Goal: Communication & Community: Answer question/provide support

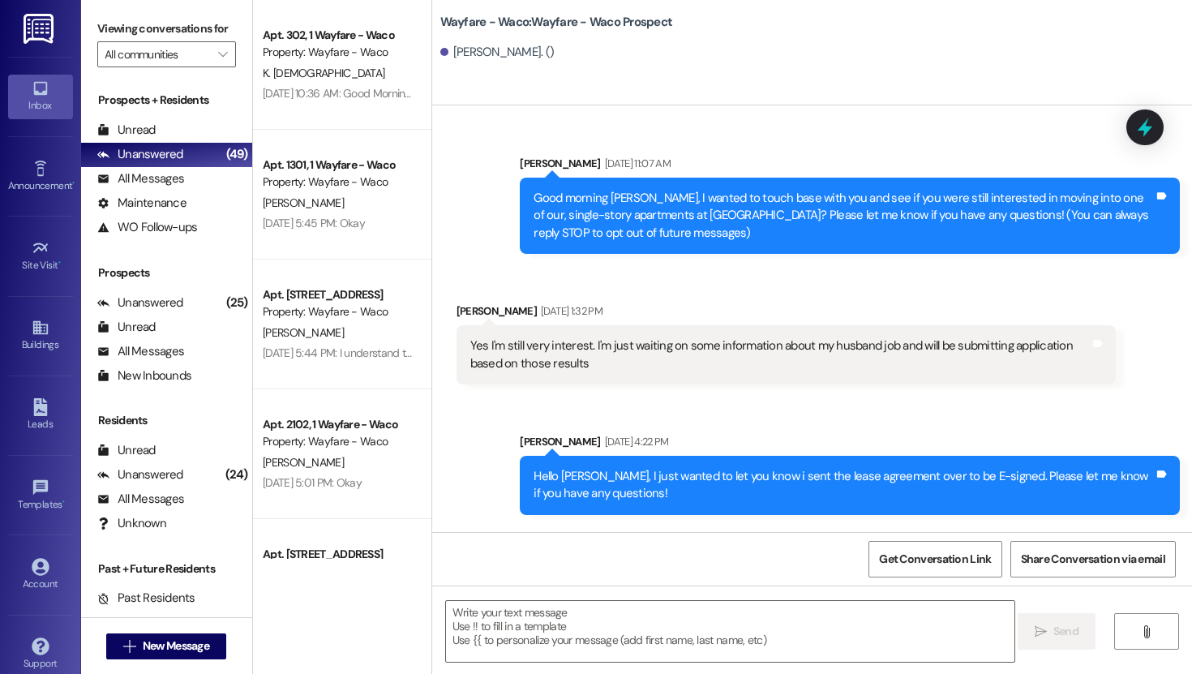
scroll to position [386, 0]
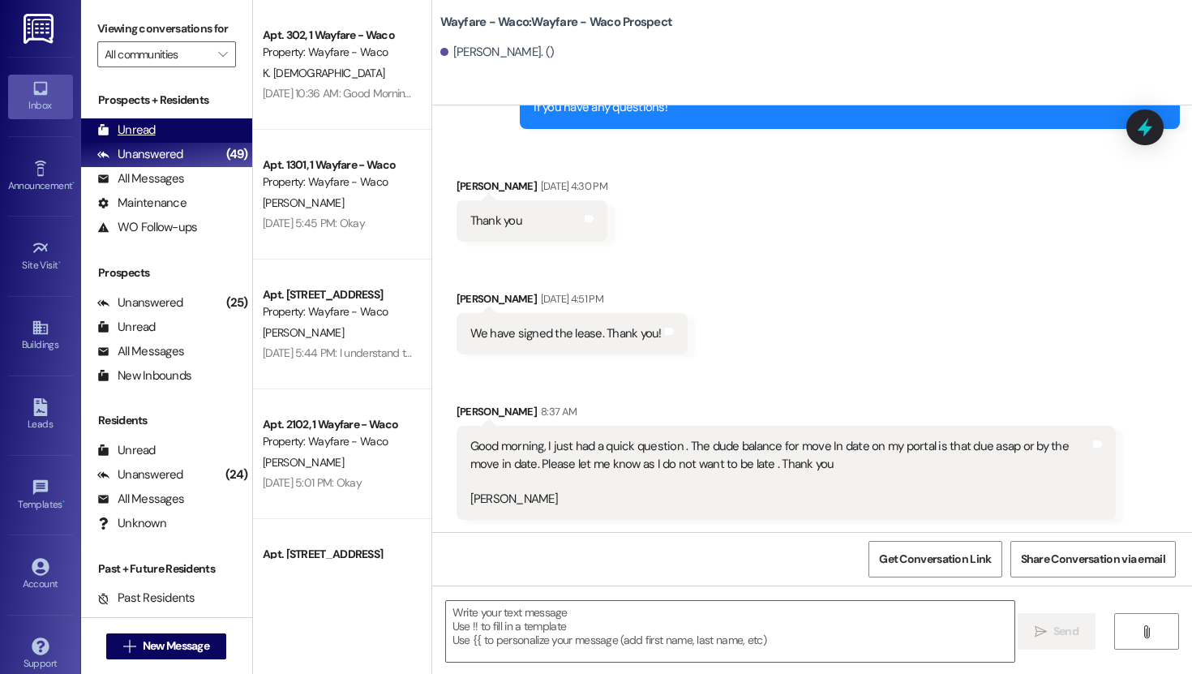
click at [148, 139] on div "Unread" at bounding box center [126, 130] width 58 height 17
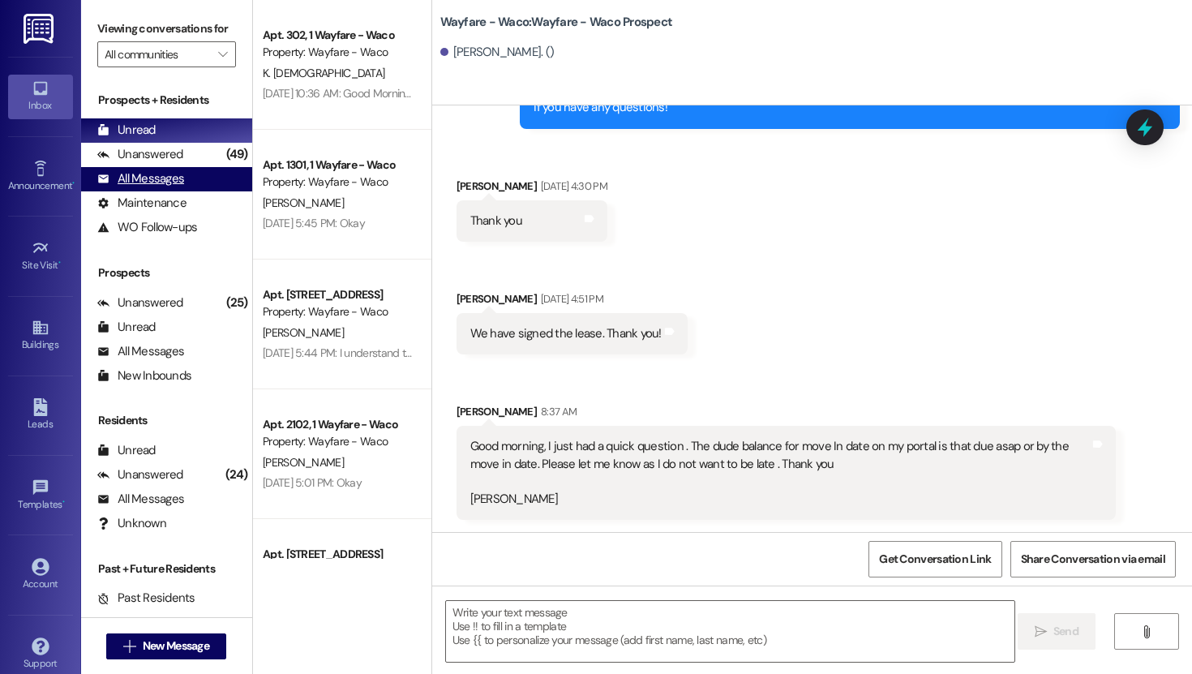
click at [153, 187] on div "All Messages" at bounding box center [140, 178] width 87 height 17
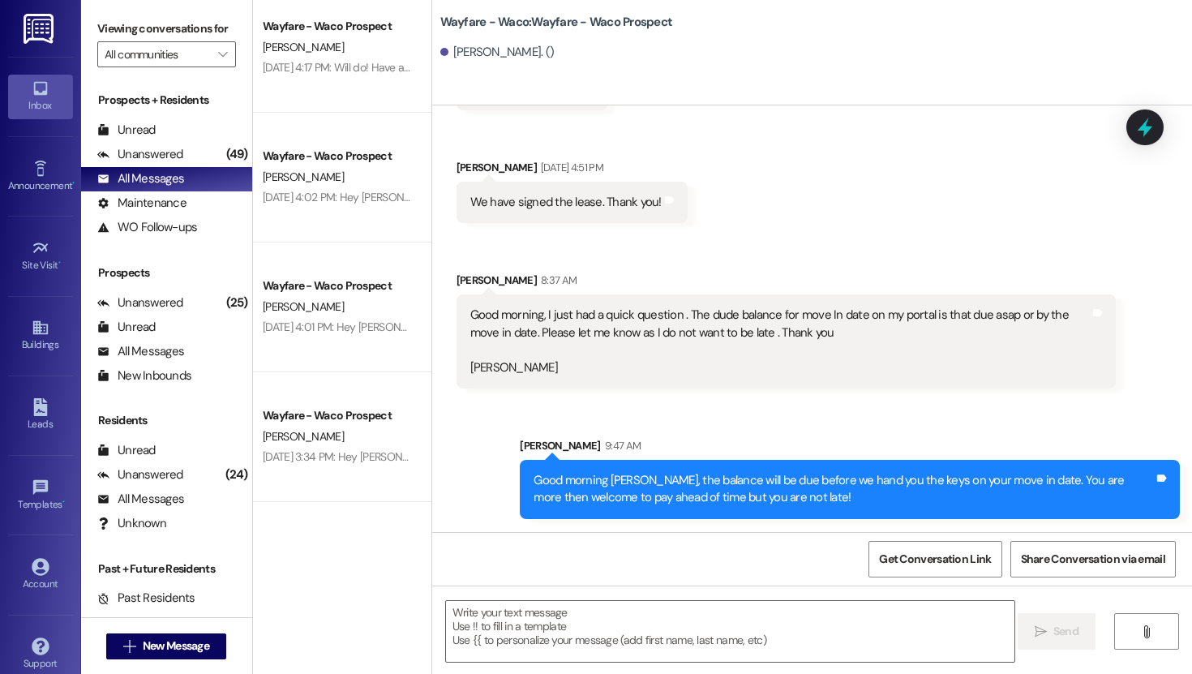
scroll to position [0, 0]
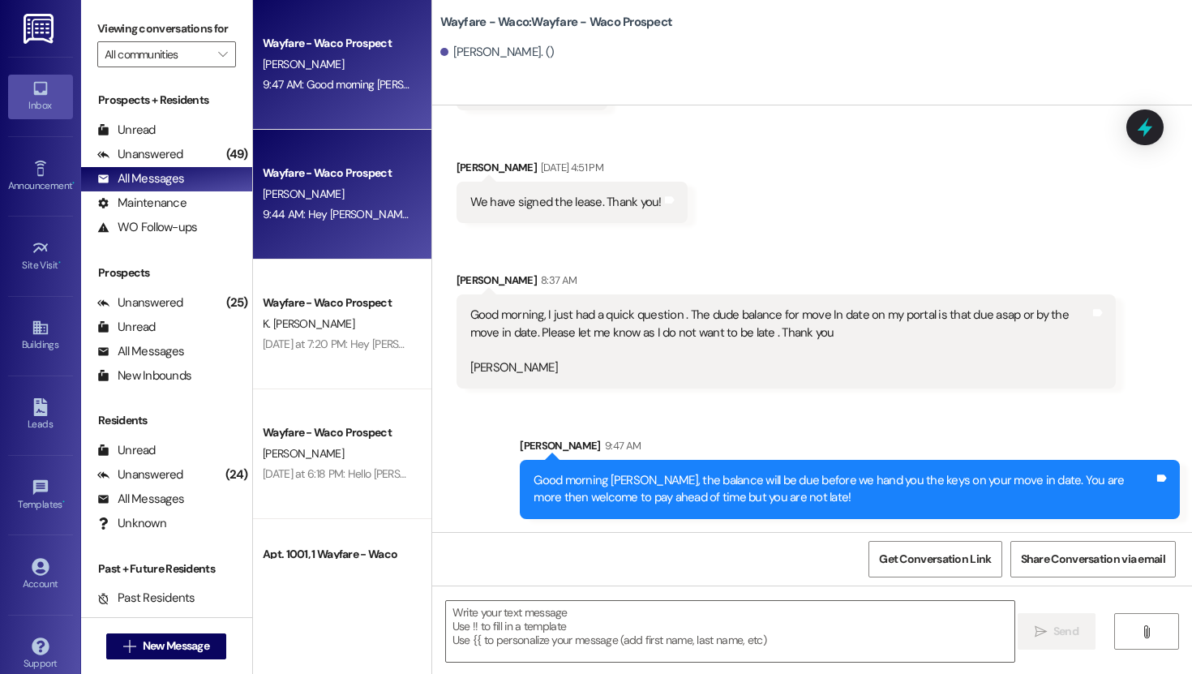
click at [327, 220] on div "9:44 AM: Hey [PERSON_NAME], I hope this message finds you well. I wanted to che…" at bounding box center [710, 214] width 894 height 15
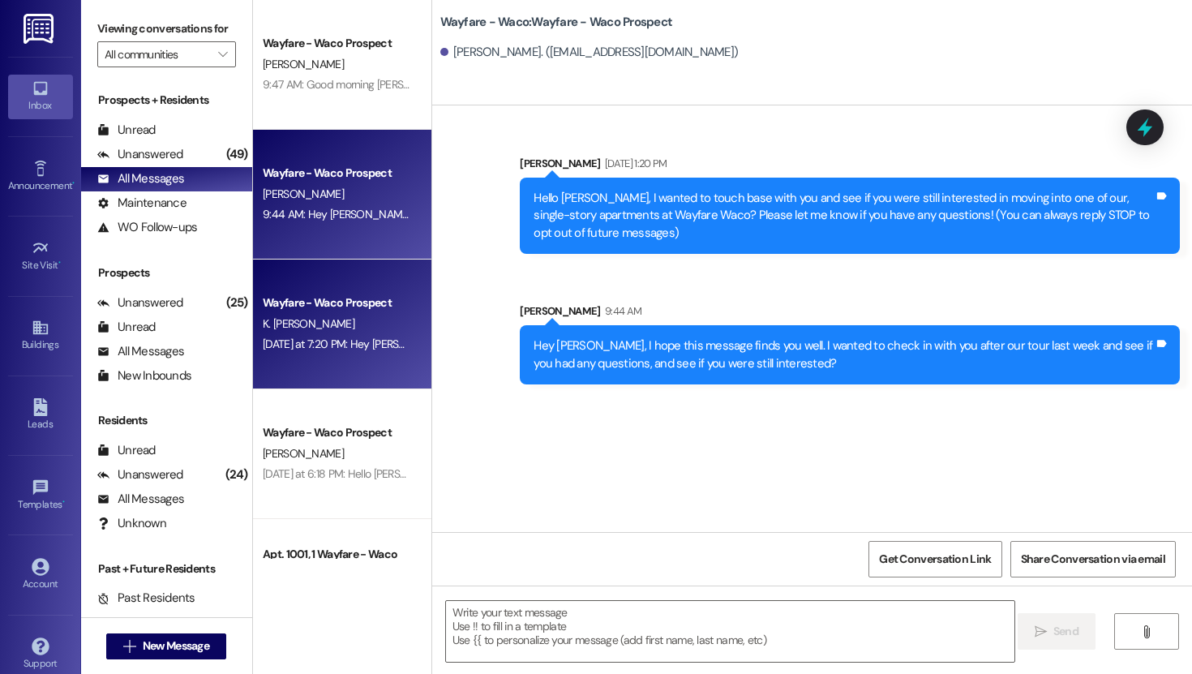
click at [326, 329] on div "K. [PERSON_NAME]" at bounding box center [337, 324] width 153 height 20
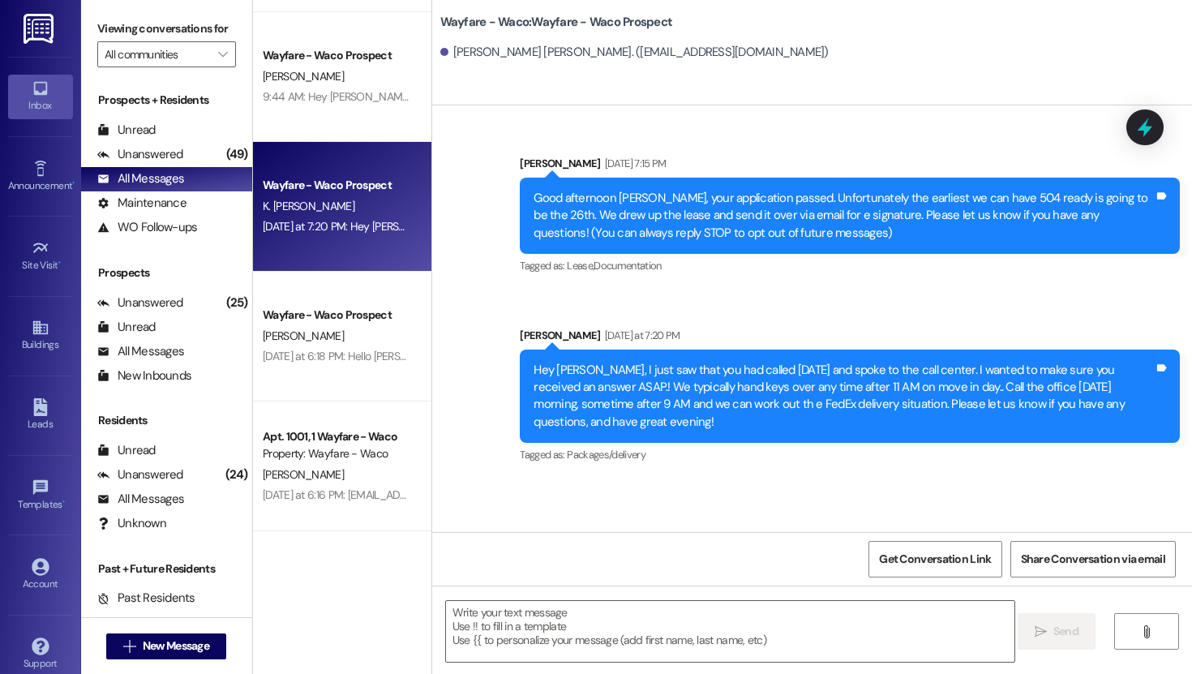
scroll to position [150, 0]
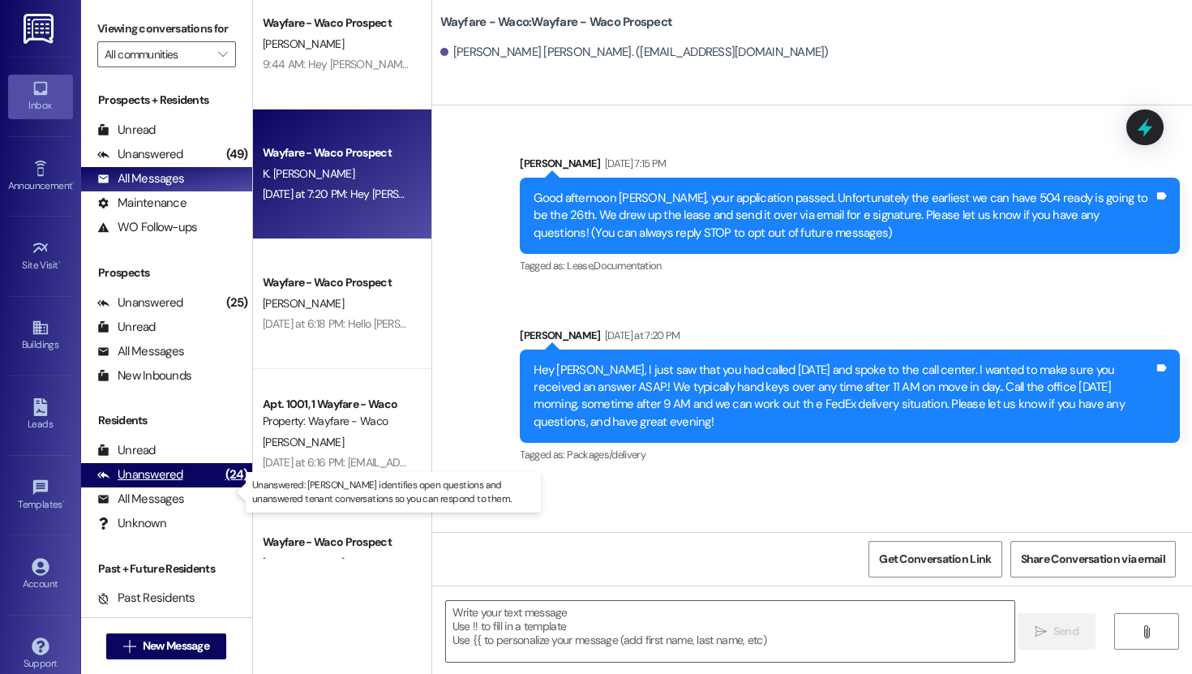
click at [188, 487] on div "Unanswered (24)" at bounding box center [166, 475] width 171 height 24
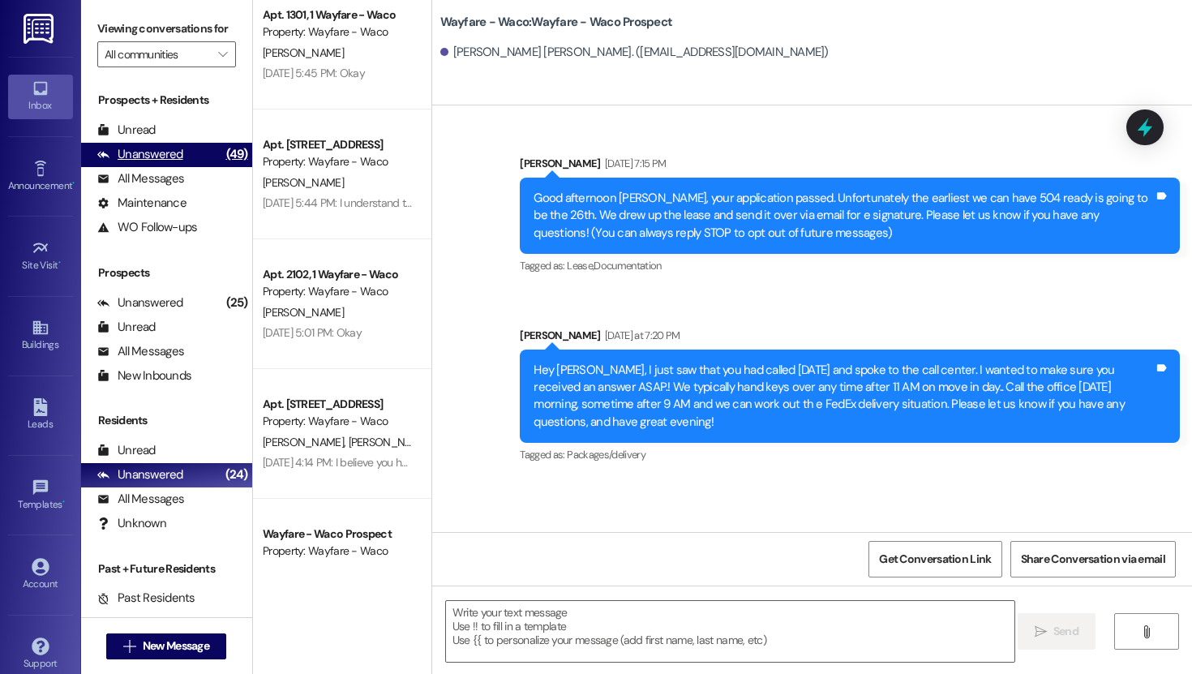
click at [182, 167] on div "Unanswered (49)" at bounding box center [166, 155] width 171 height 24
